Goal: Task Accomplishment & Management: Use online tool/utility

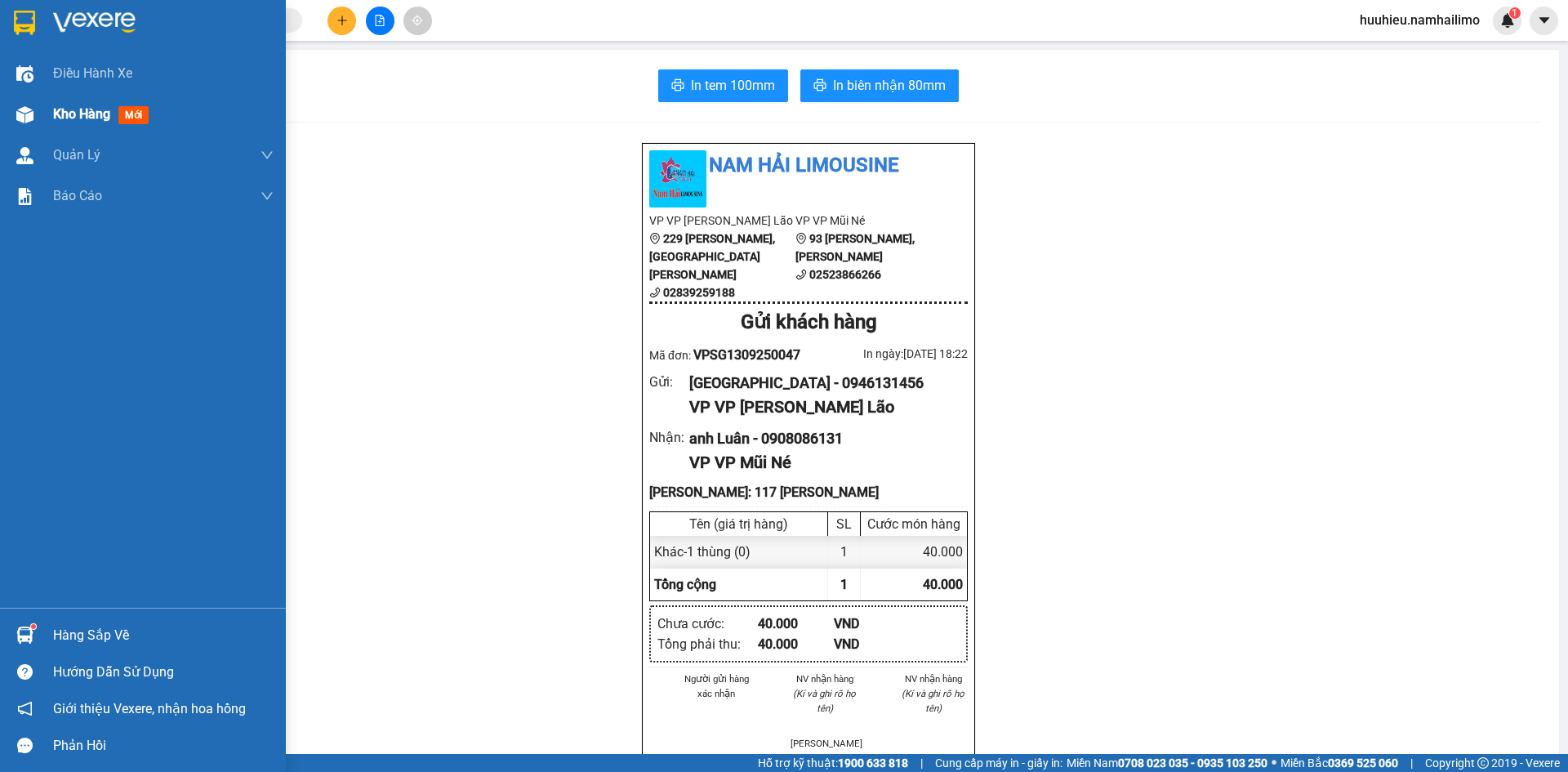
click at [87, 113] on span "Kho hàng" at bounding box center [82, 114] width 57 height 16
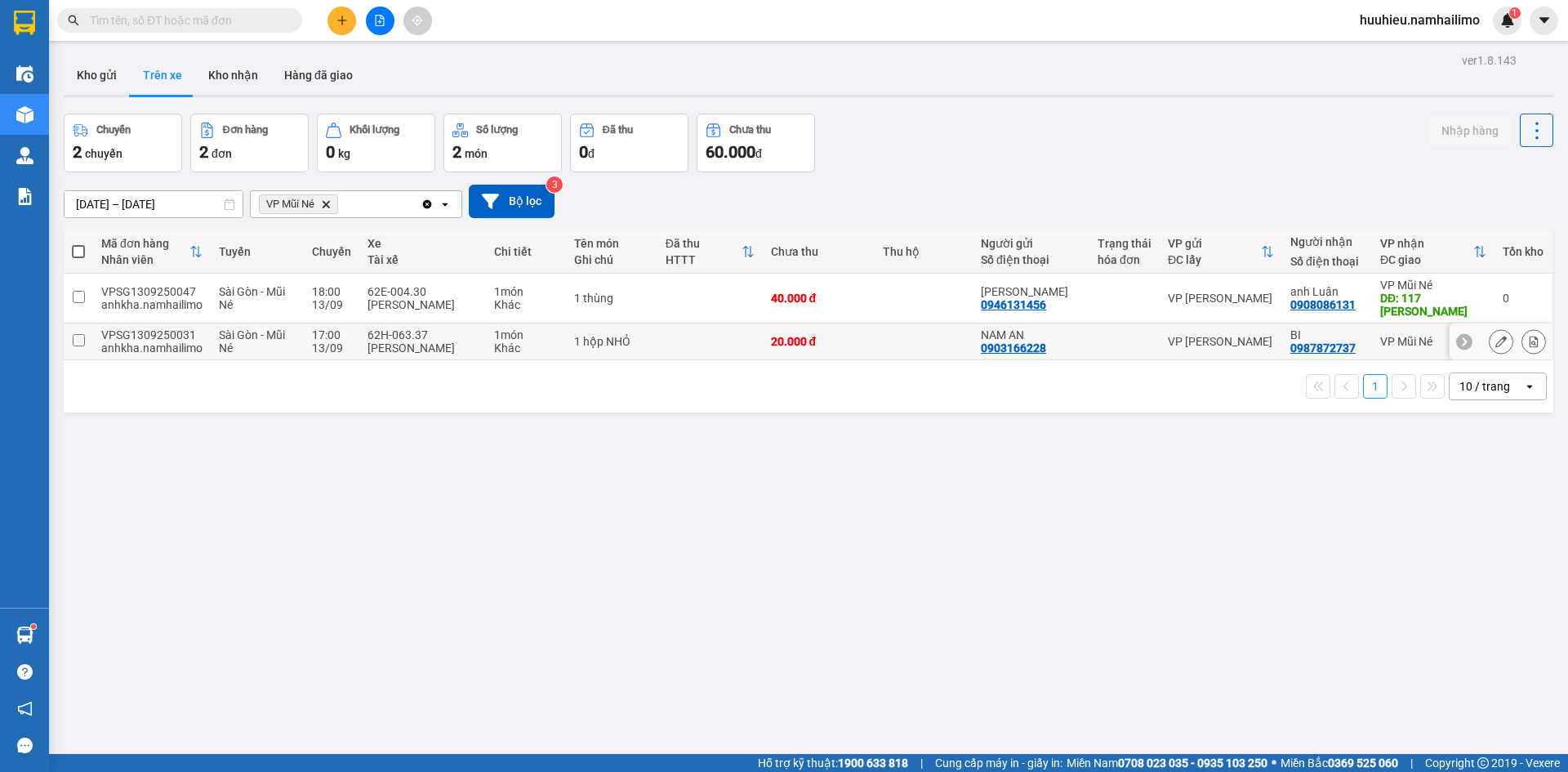
click at [1528, 345] on icon at bounding box center [1534, 342] width 12 height 12
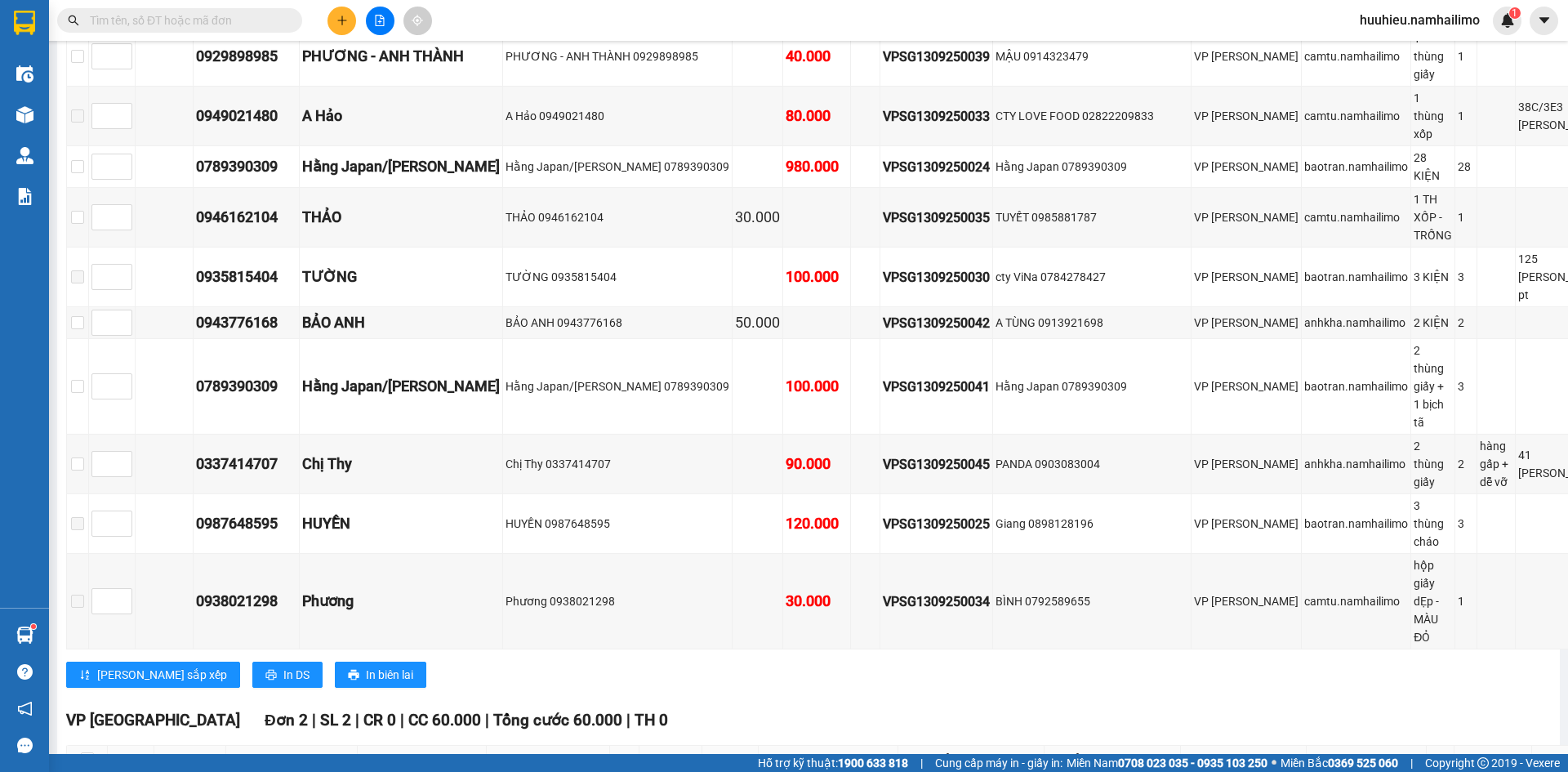
scroll to position [847, 0]
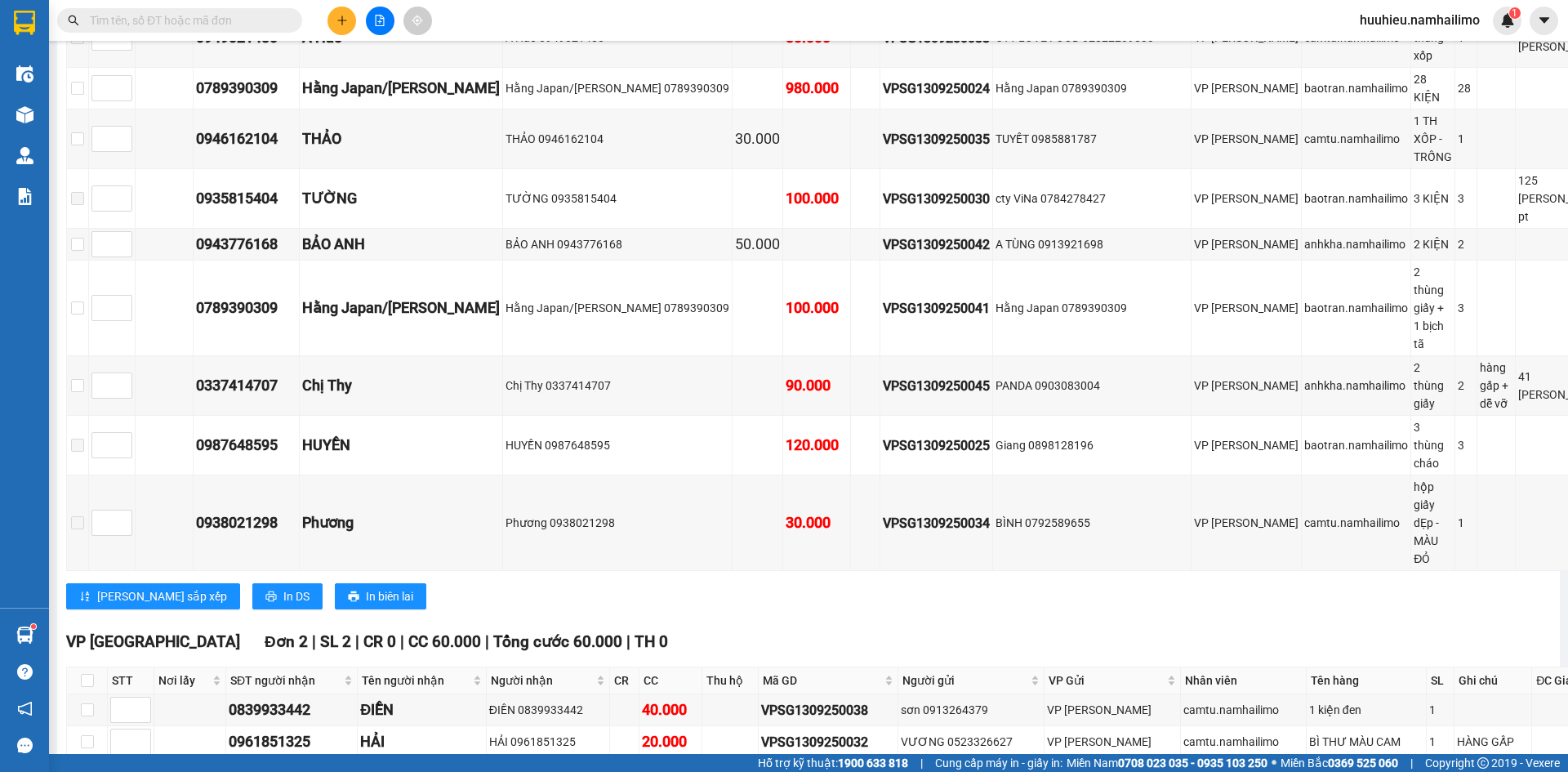
checkbox input "true"
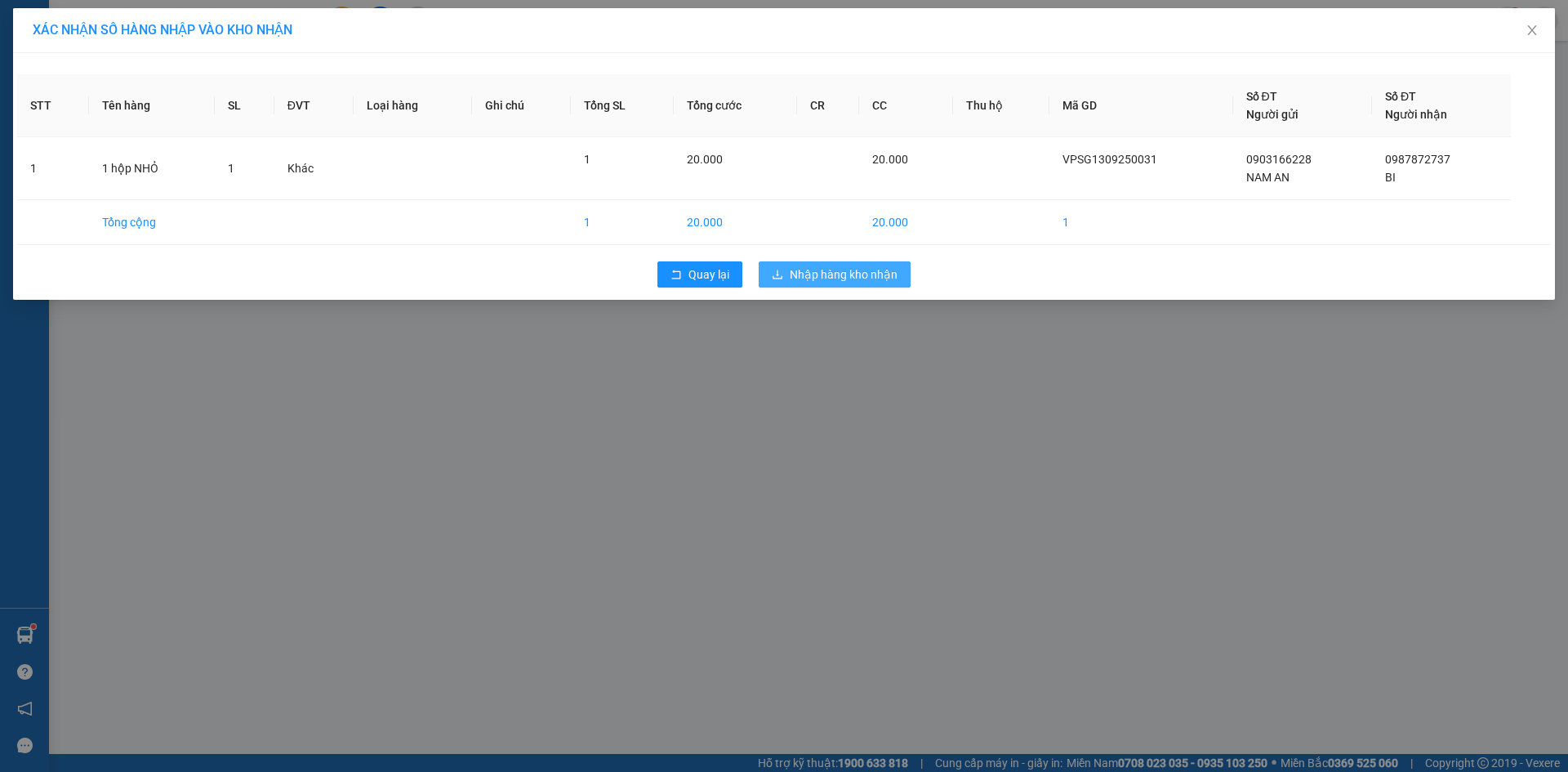
click at [810, 276] on span "Nhập hàng kho nhận" at bounding box center [843, 275] width 108 height 18
